Goal: Task Accomplishment & Management: Use online tool/utility

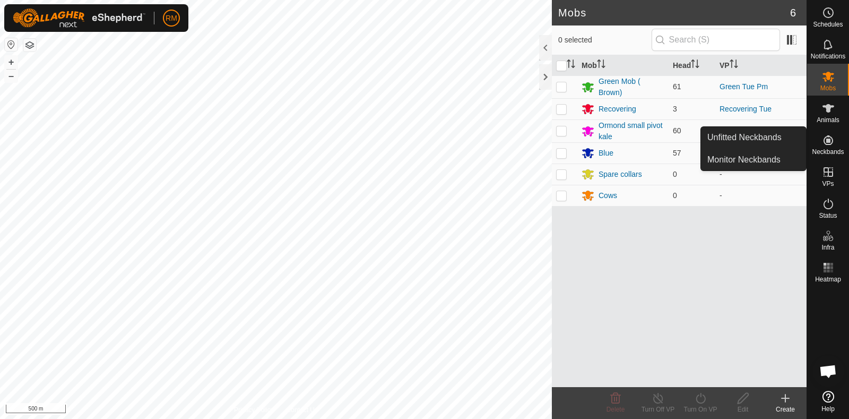
click at [833, 135] on icon at bounding box center [828, 140] width 13 height 13
click at [764, 134] on link "Unfitted Neckbands" at bounding box center [753, 137] width 105 height 21
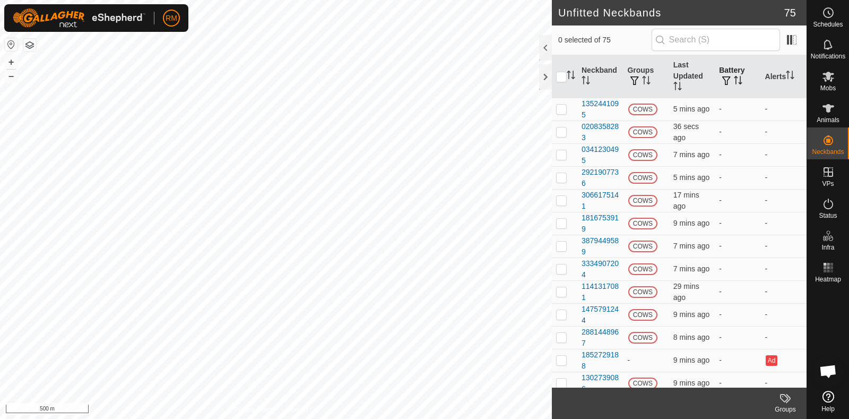
click at [737, 79] on th "Battery" at bounding box center [738, 76] width 46 height 43
